Goal: Check status: Check status

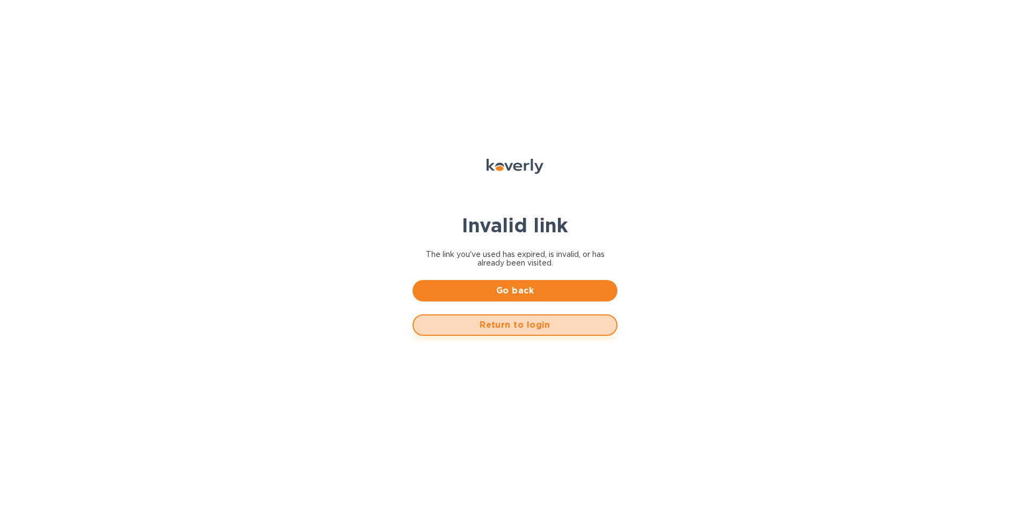
click at [493, 331] on span "Return to login" at bounding box center [515, 325] width 186 height 13
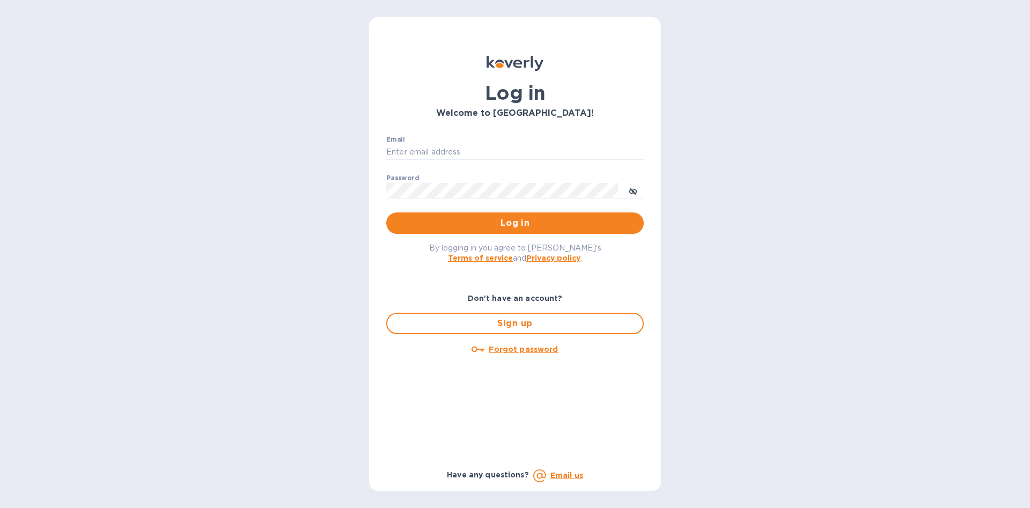
type input "khirsch@lanternawines.com"
click at [528, 218] on span "Log in" at bounding box center [515, 223] width 240 height 13
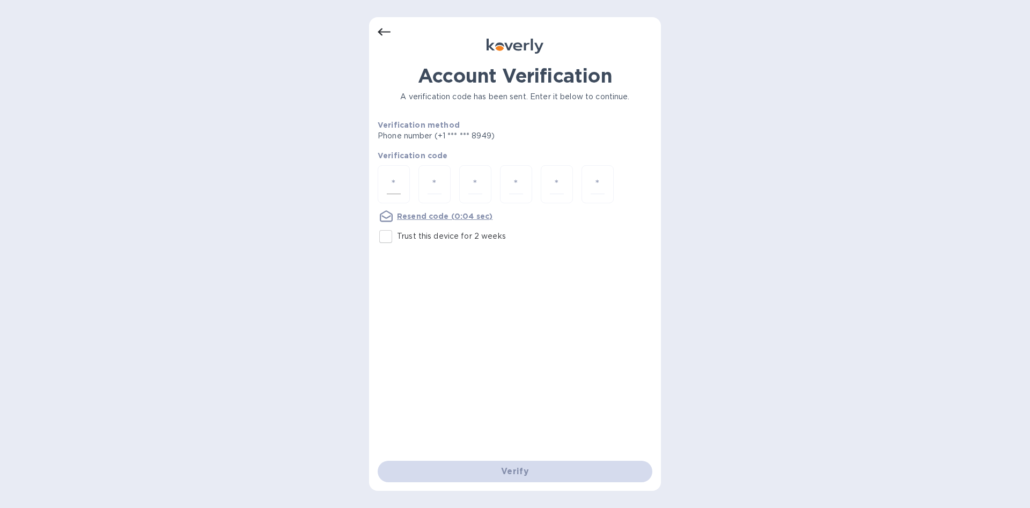
click at [390, 184] on input "number" at bounding box center [394, 184] width 14 height 20
type input "5"
type input "1"
type input "8"
type input "2"
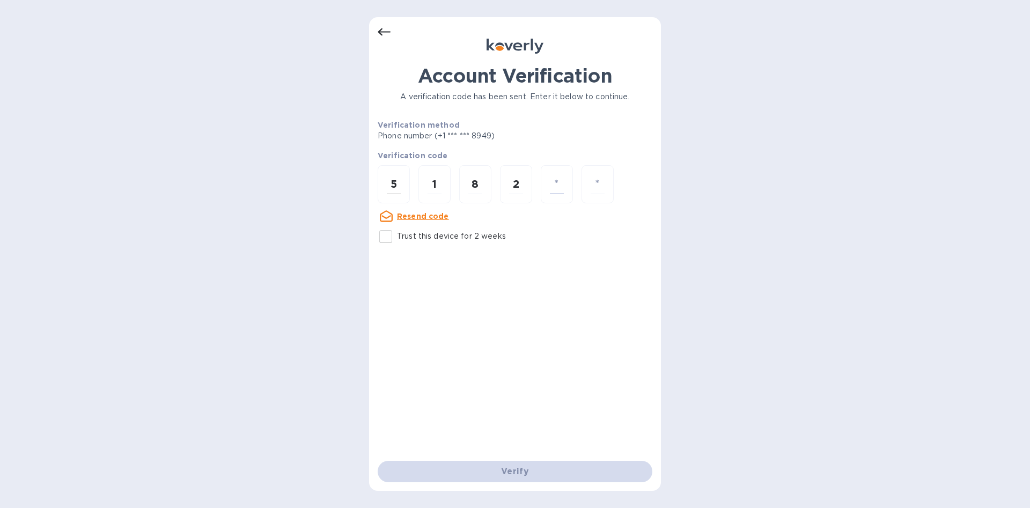
type input "4"
type input "3"
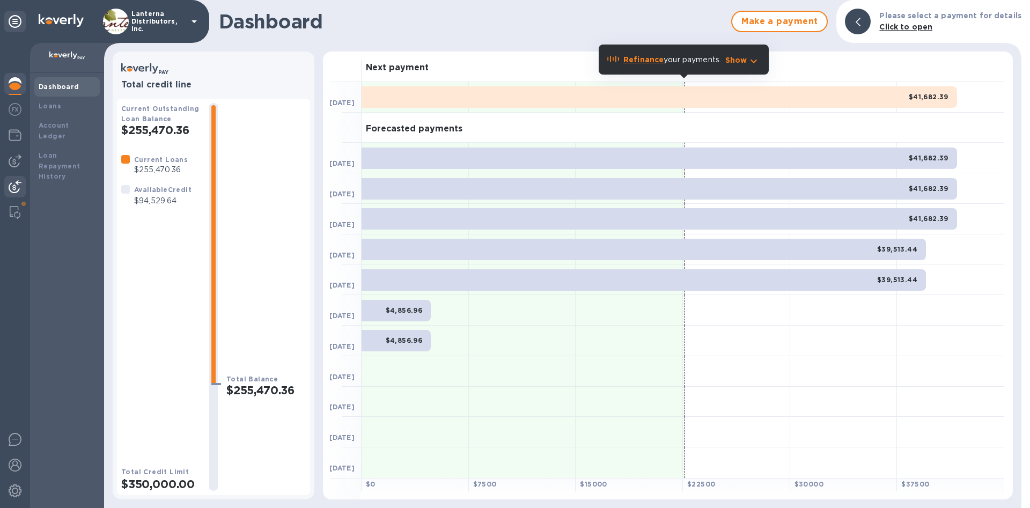
click at [13, 185] on img at bounding box center [15, 186] width 13 height 13
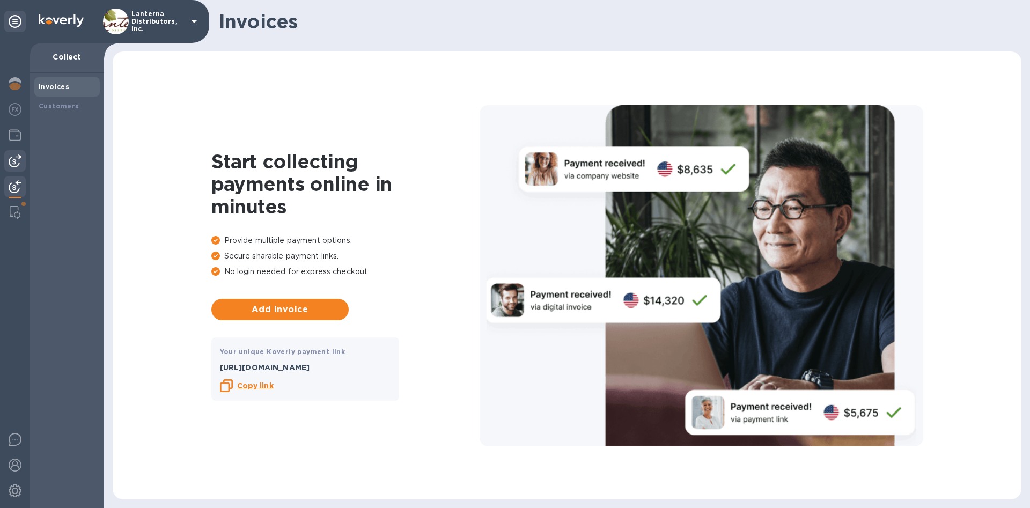
click at [11, 165] on img at bounding box center [15, 161] width 13 height 13
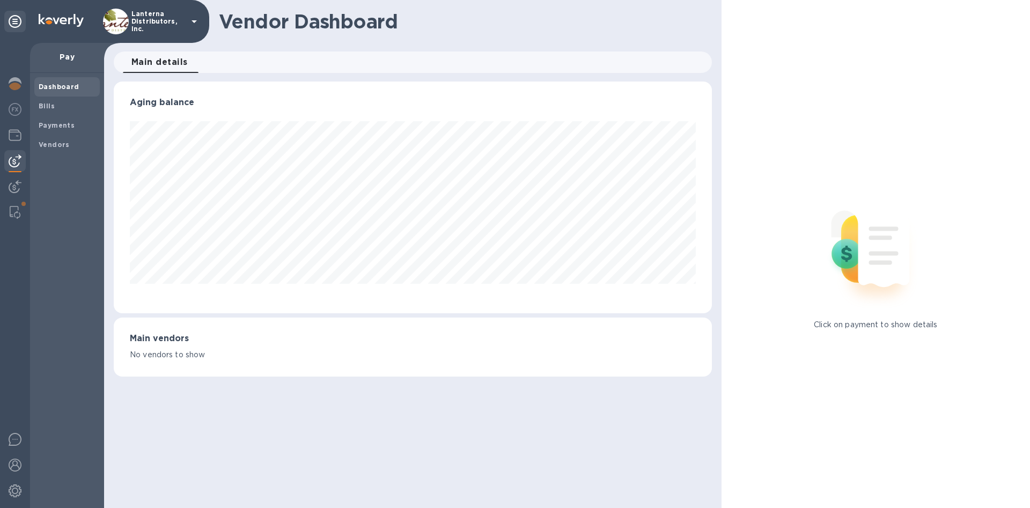
scroll to position [232, 598]
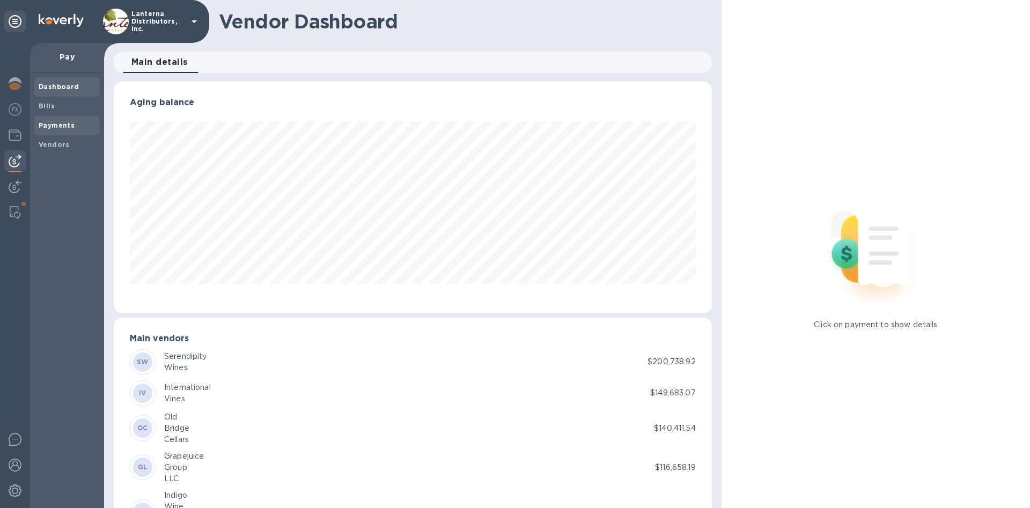
click at [54, 121] on span "Payments" at bounding box center [57, 125] width 36 height 11
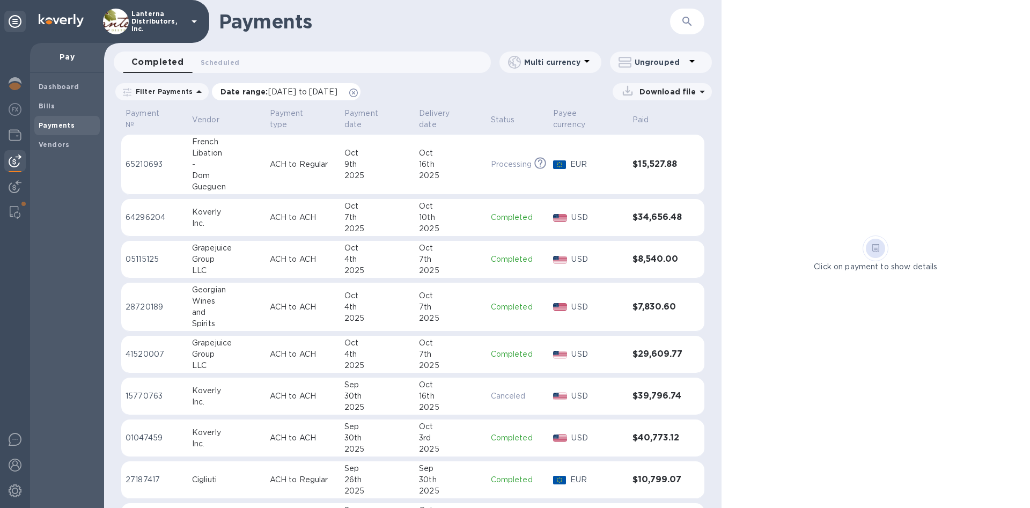
click at [358, 91] on icon at bounding box center [353, 93] width 9 height 9
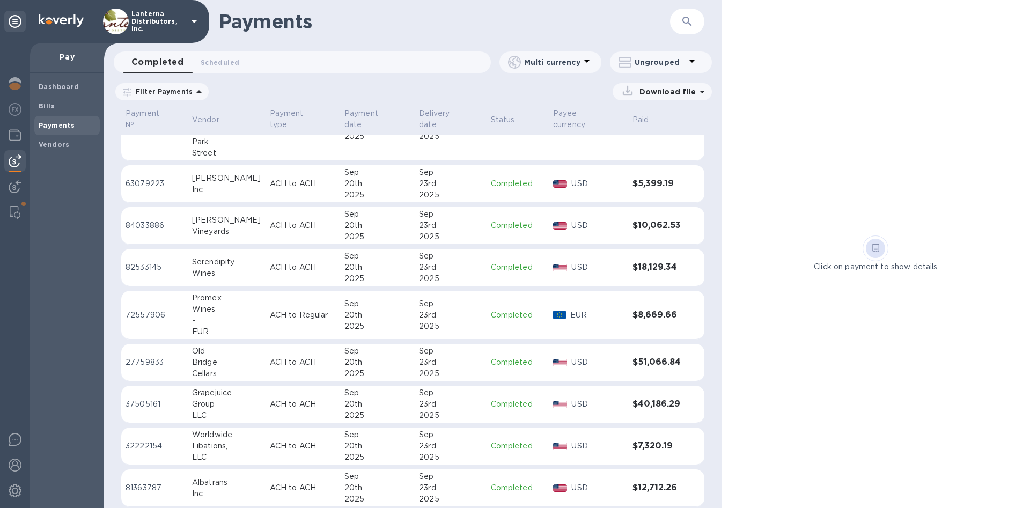
scroll to position [917, 0]
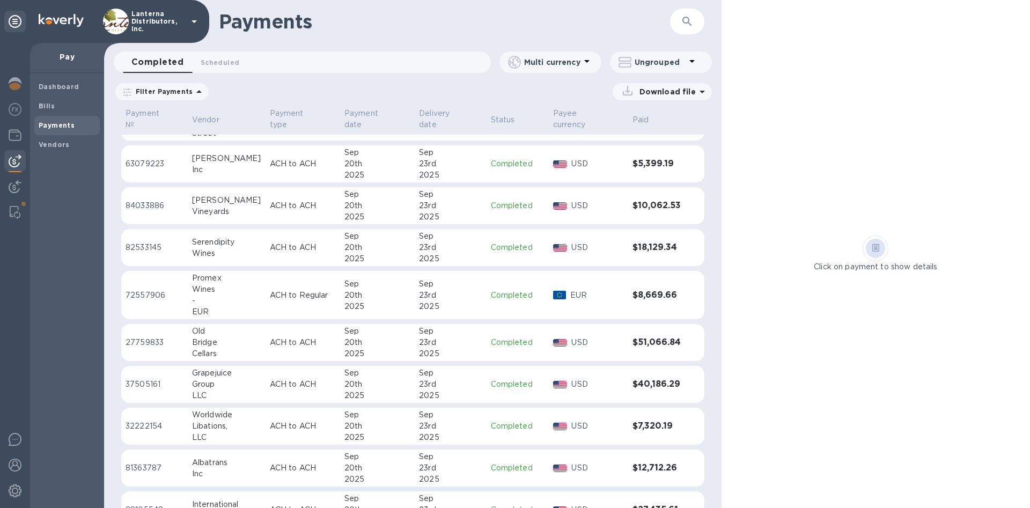
click at [229, 284] on div "Wines" at bounding box center [226, 289] width 69 height 11
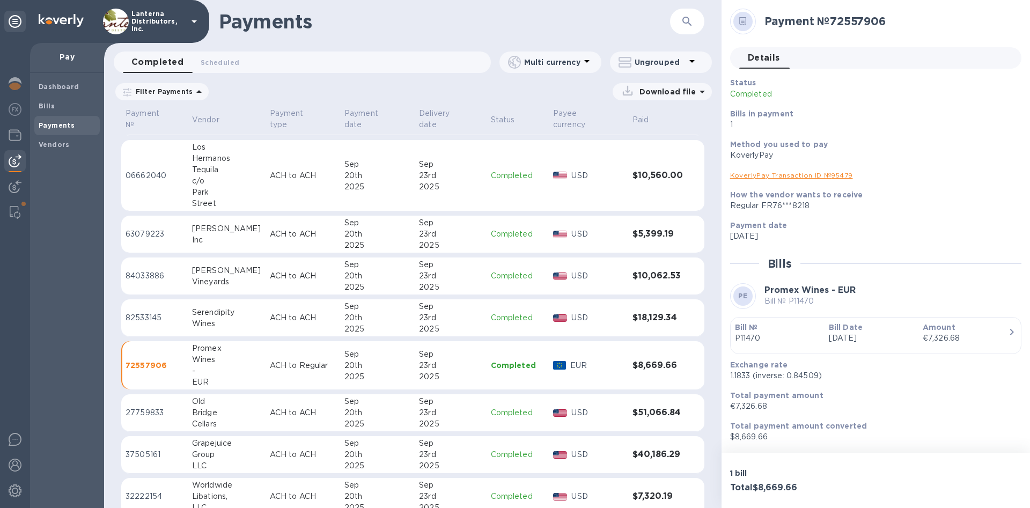
scroll to position [868, 0]
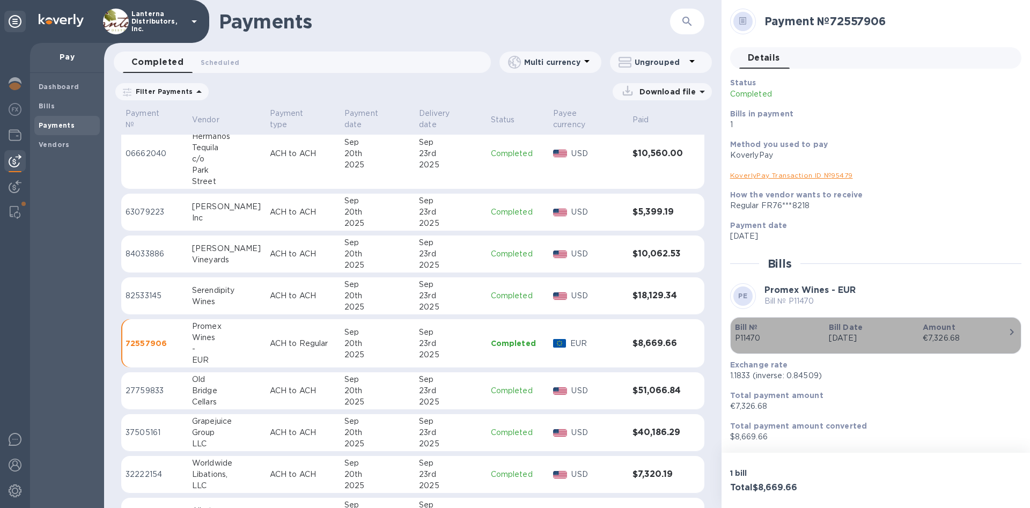
click at [1011, 331] on icon "button" at bounding box center [1012, 332] width 13 height 13
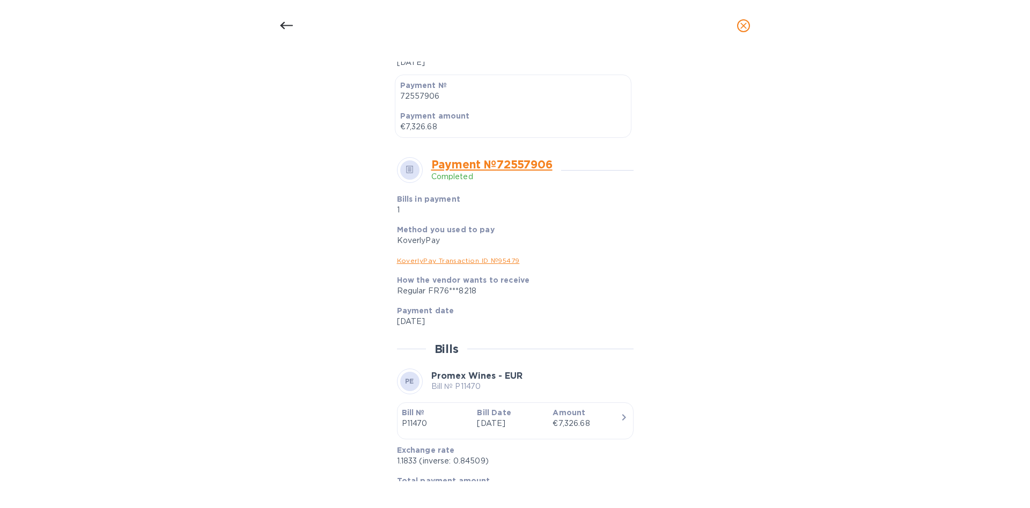
scroll to position [306, 0]
